Goal: Transaction & Acquisition: Purchase product/service

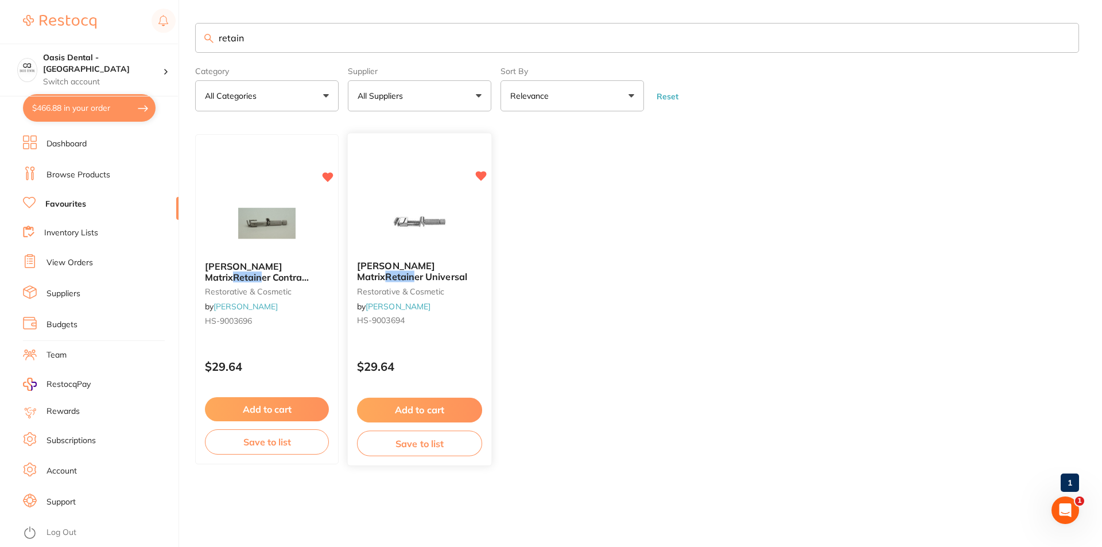
scroll to position [407, 0]
click at [85, 113] on button "$466.88 in your order" at bounding box center [89, 108] width 133 height 28
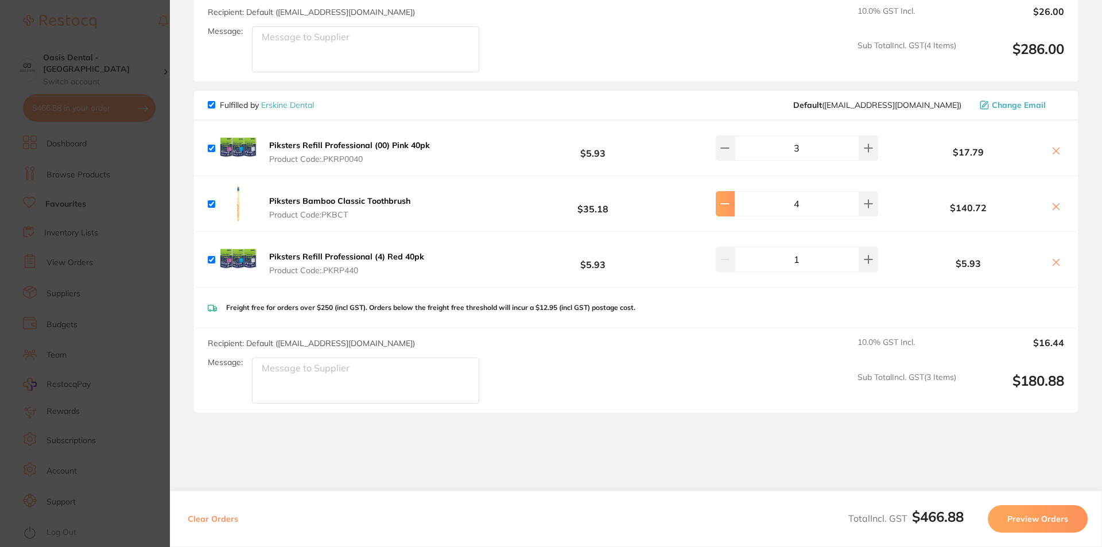
click at [724, 204] on icon at bounding box center [724, 204] width 7 height 0
type input "1"
click at [1055, 203] on icon at bounding box center [1055, 206] width 9 height 9
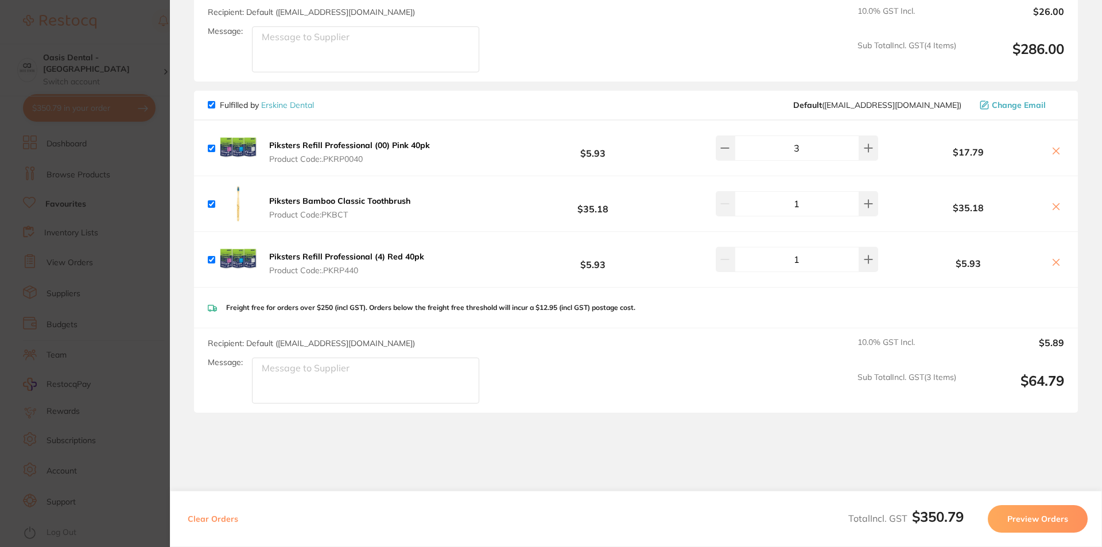
scroll to position [406, 0]
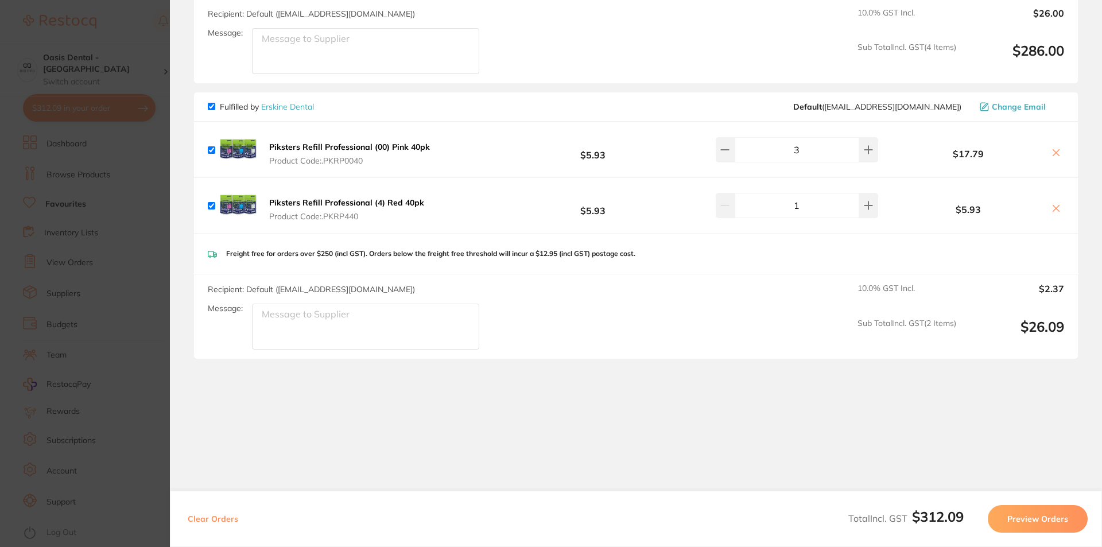
click at [1055, 150] on icon at bounding box center [1056, 153] width 6 height 6
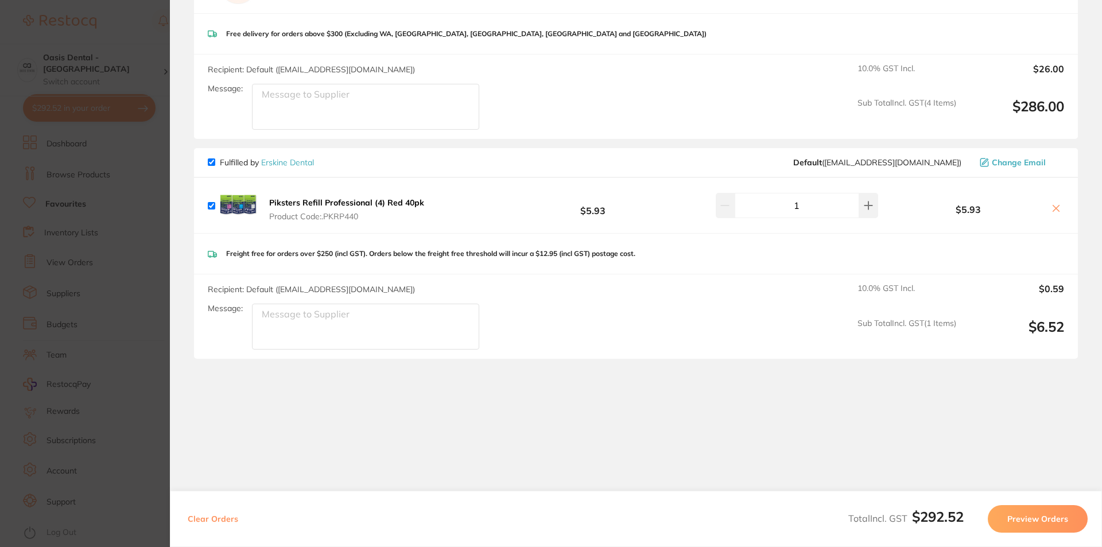
scroll to position [350, 0]
click at [1054, 208] on icon at bounding box center [1056, 208] width 6 height 6
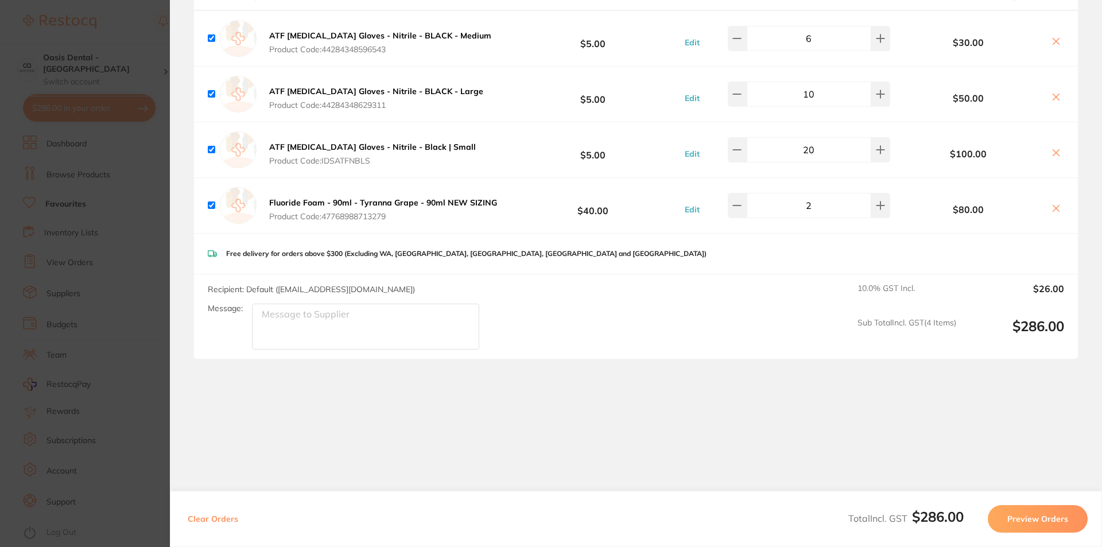
checkbox input "true"
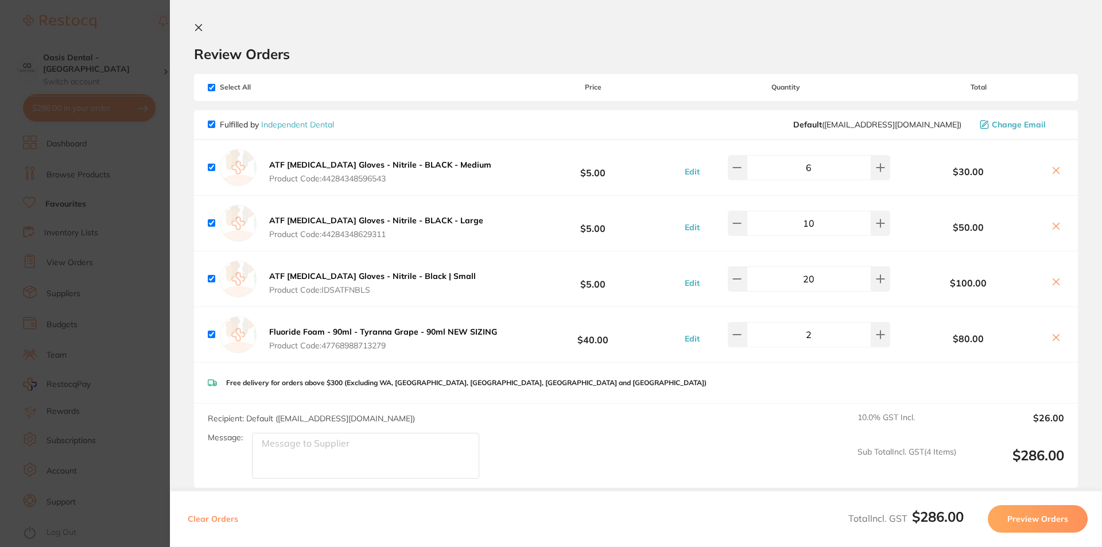
scroll to position [0, 0]
